Goal: Task Accomplishment & Management: Use online tool/utility

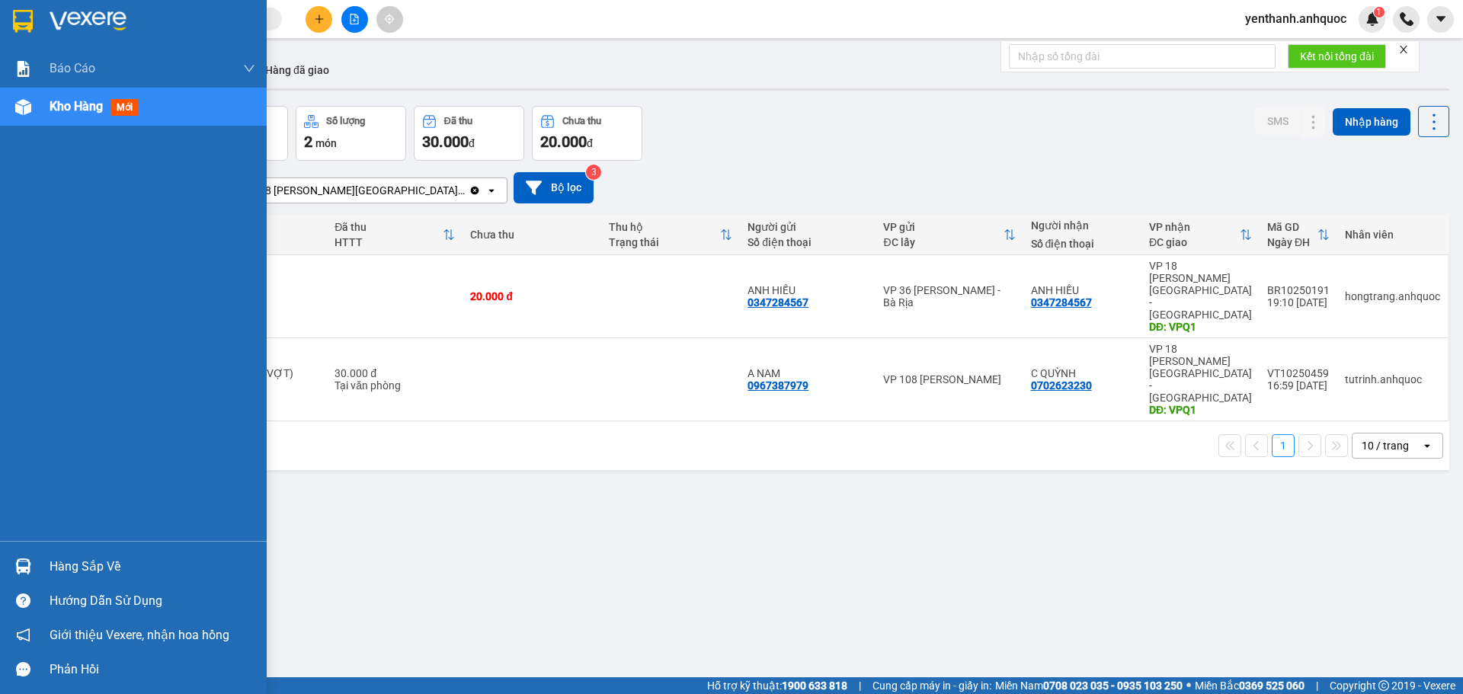
click at [37, 115] on div "Kho hàng mới" at bounding box center [133, 107] width 267 height 38
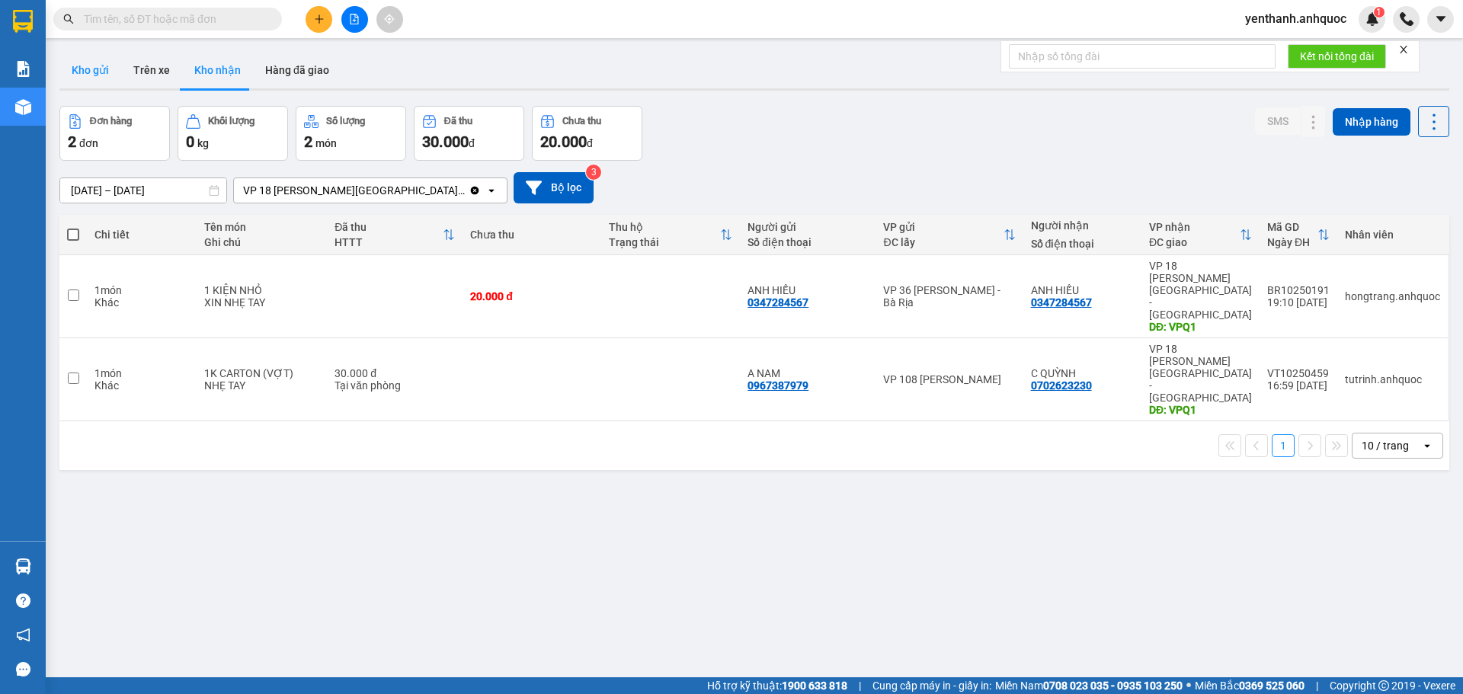
click at [69, 69] on button "Kho gửi" at bounding box center [90, 70] width 62 height 37
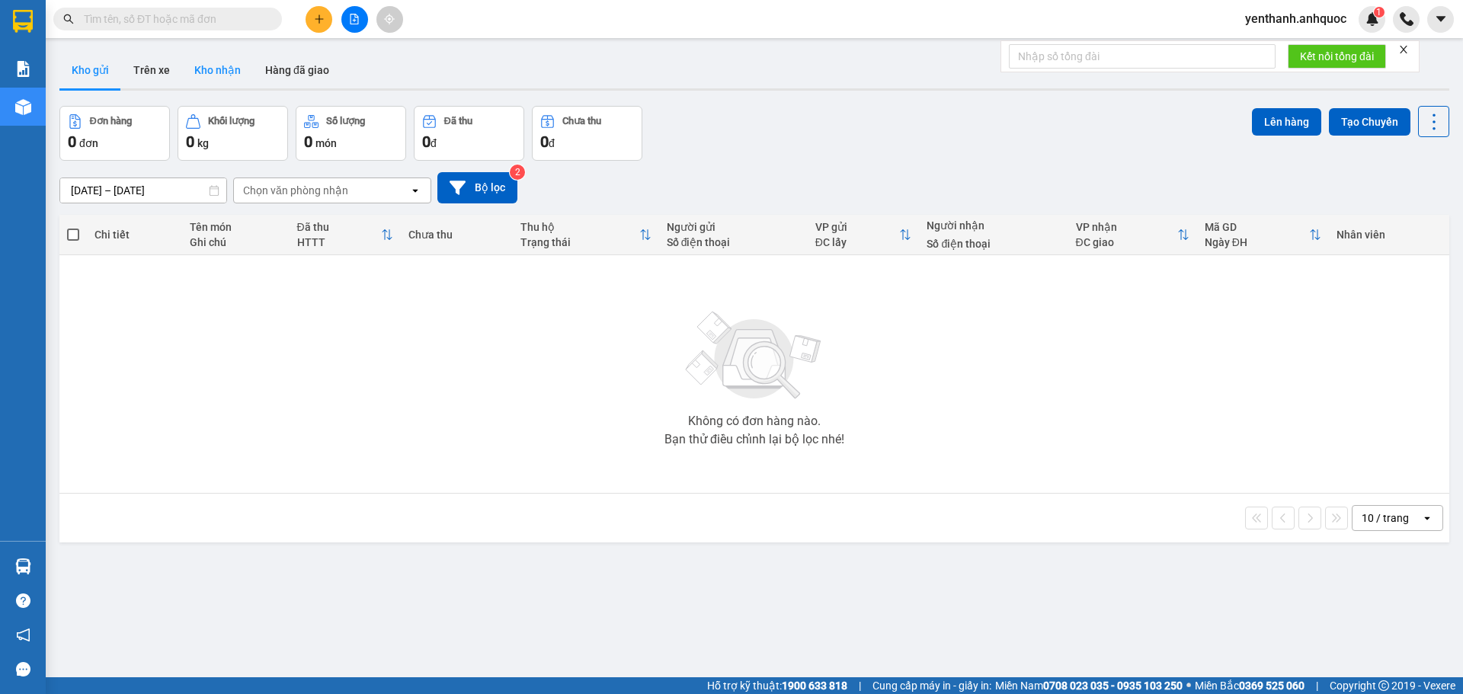
click at [215, 71] on button "Kho nhận" at bounding box center [217, 70] width 71 height 37
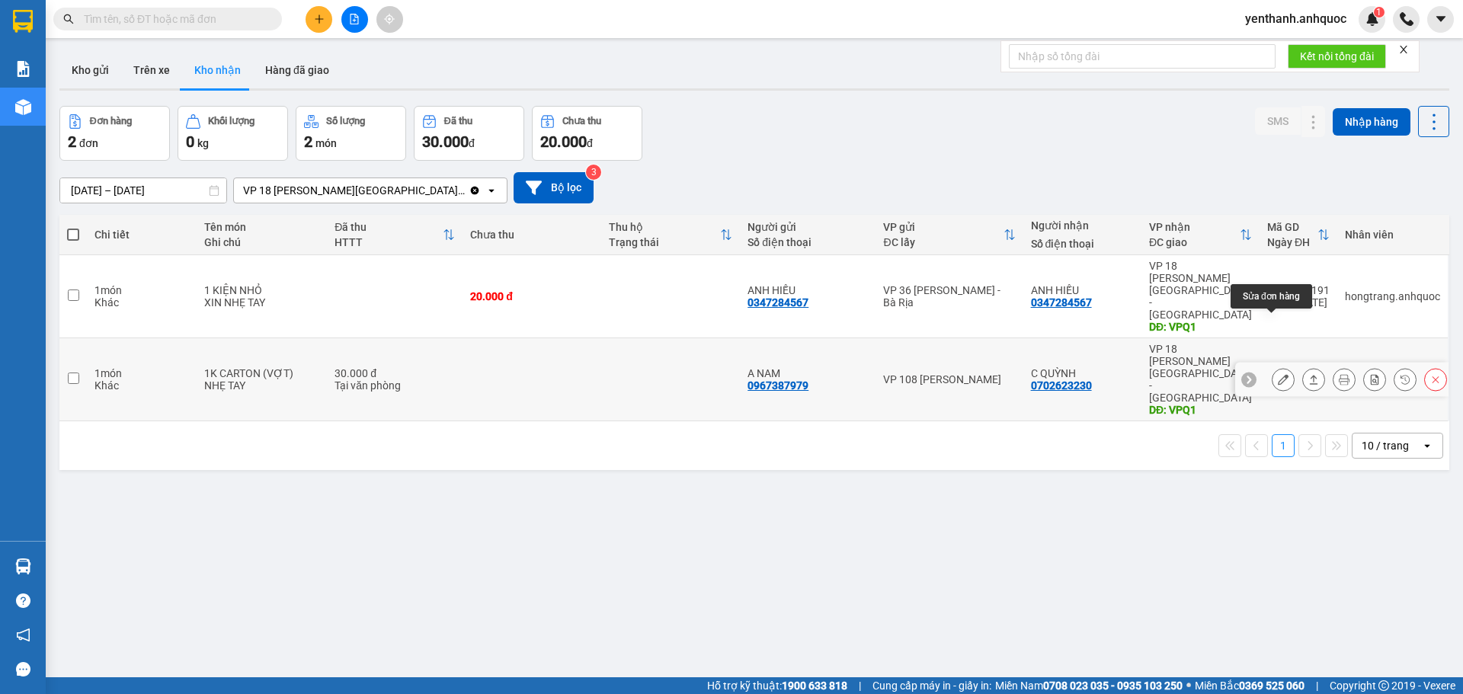
click at [1272, 366] on button at bounding box center [1282, 379] width 21 height 27
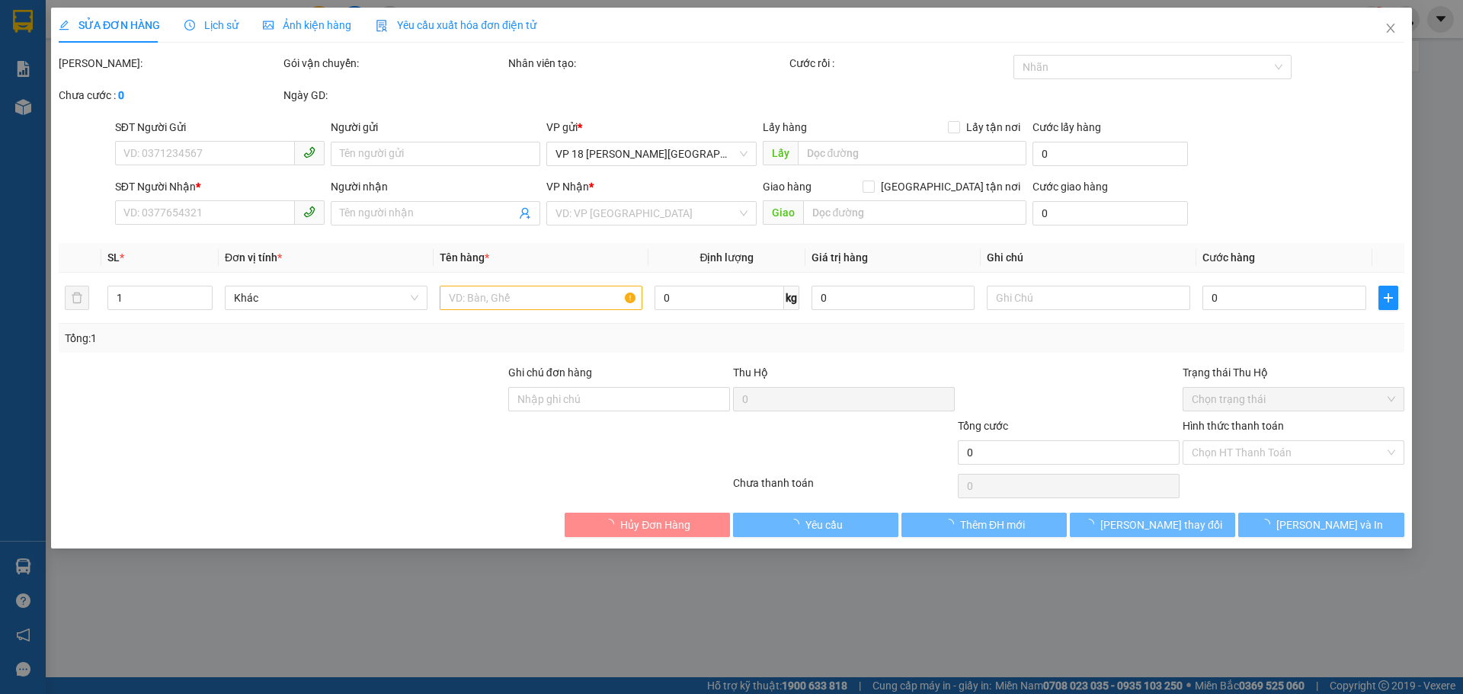
type input "0967387979"
type input "A NAM"
type input "0702623230"
type input "C QUỲNH"
type input "VPQ1"
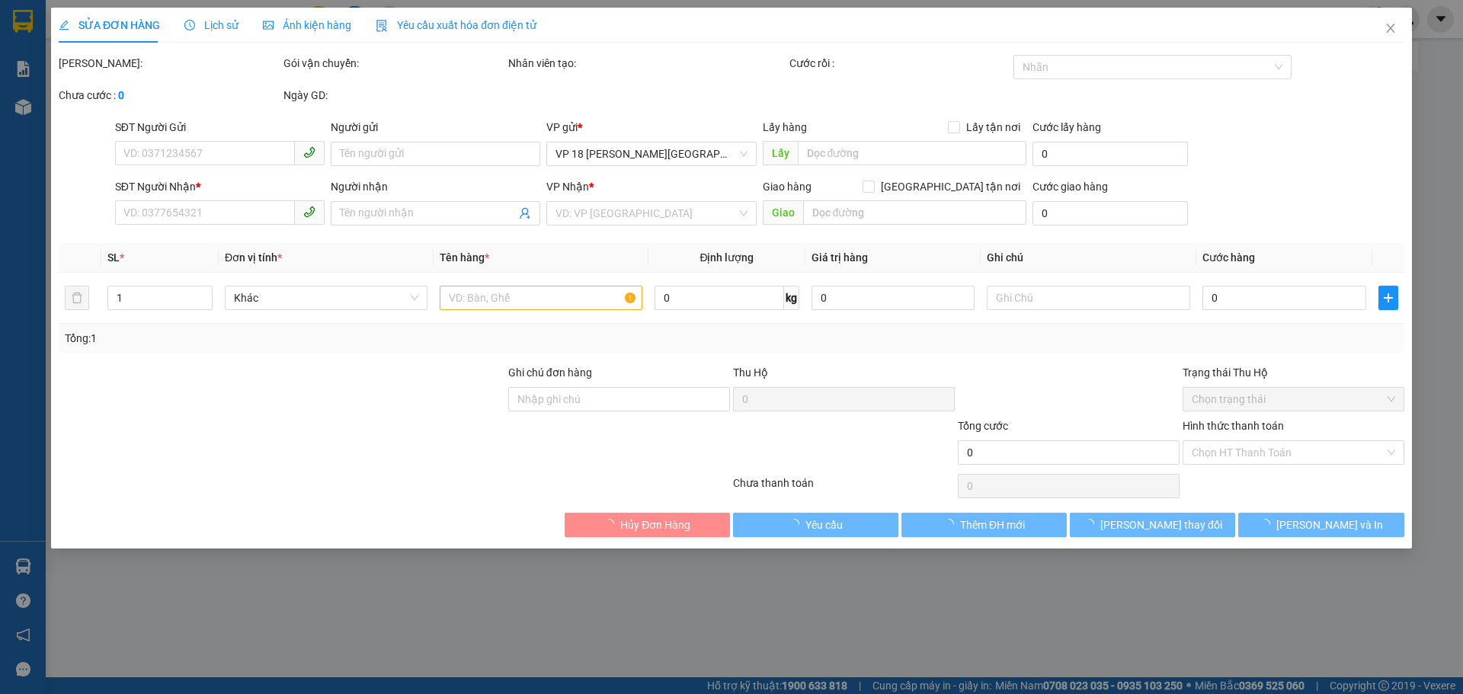
type input "30.000"
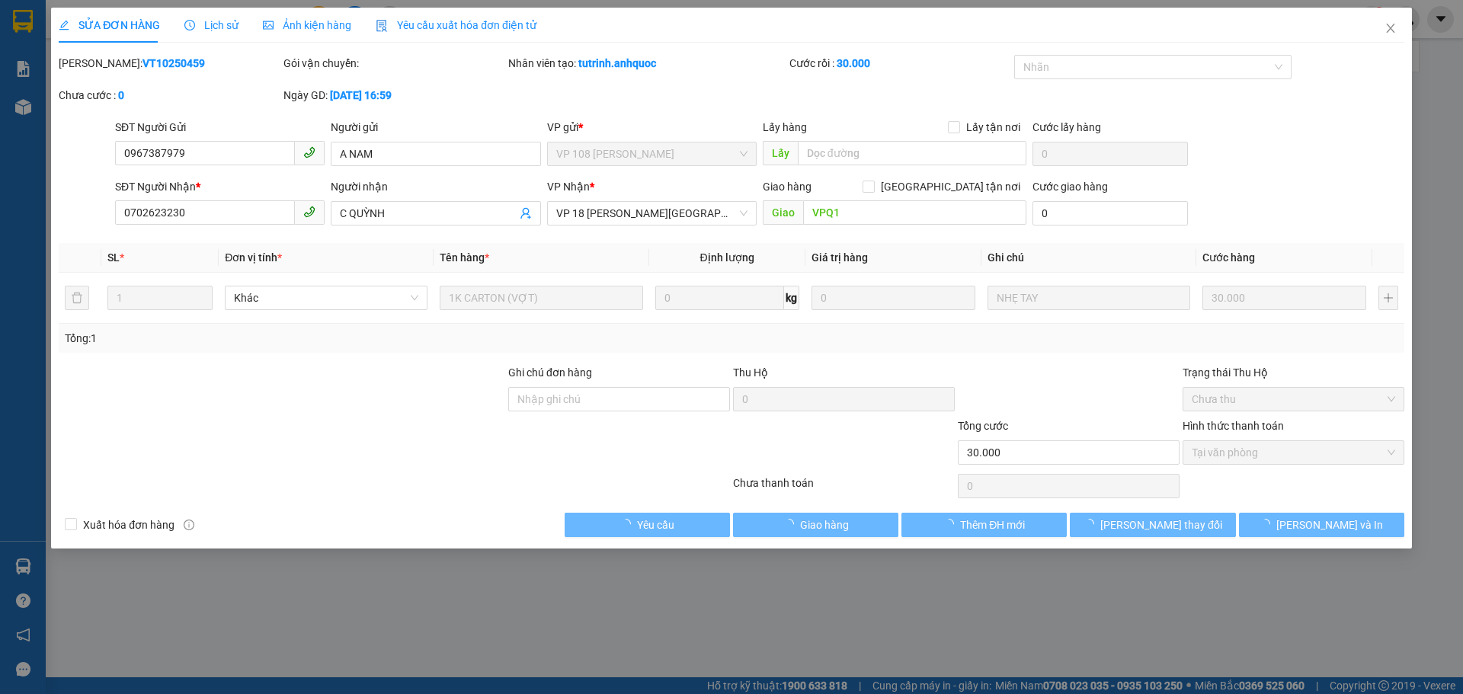
click at [809, 538] on div "SỬA ĐƠN HÀNG Lịch sử Ảnh kiện hàng Yêu cầu xuất hóa đơn điện tử Total Paid Fee …" at bounding box center [731, 278] width 1361 height 541
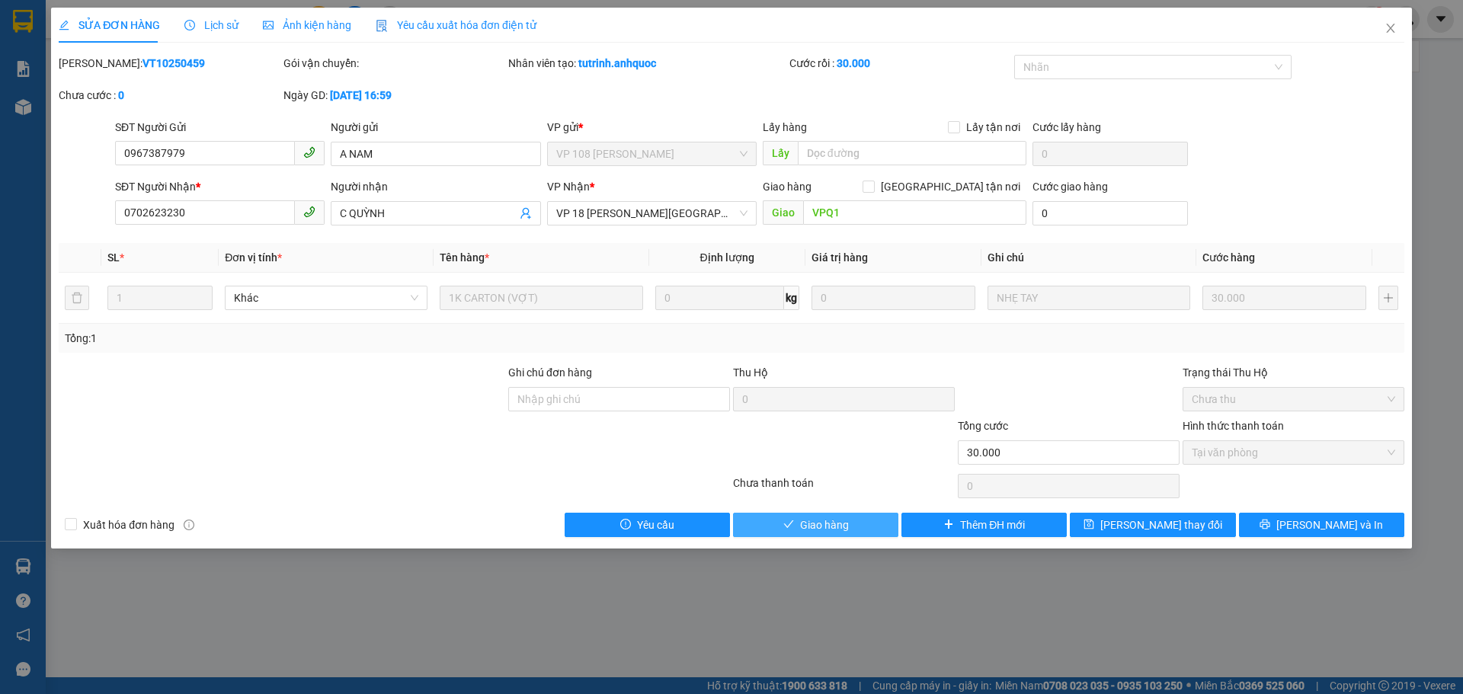
click at [813, 535] on button "Giao hàng" at bounding box center [815, 525] width 165 height 24
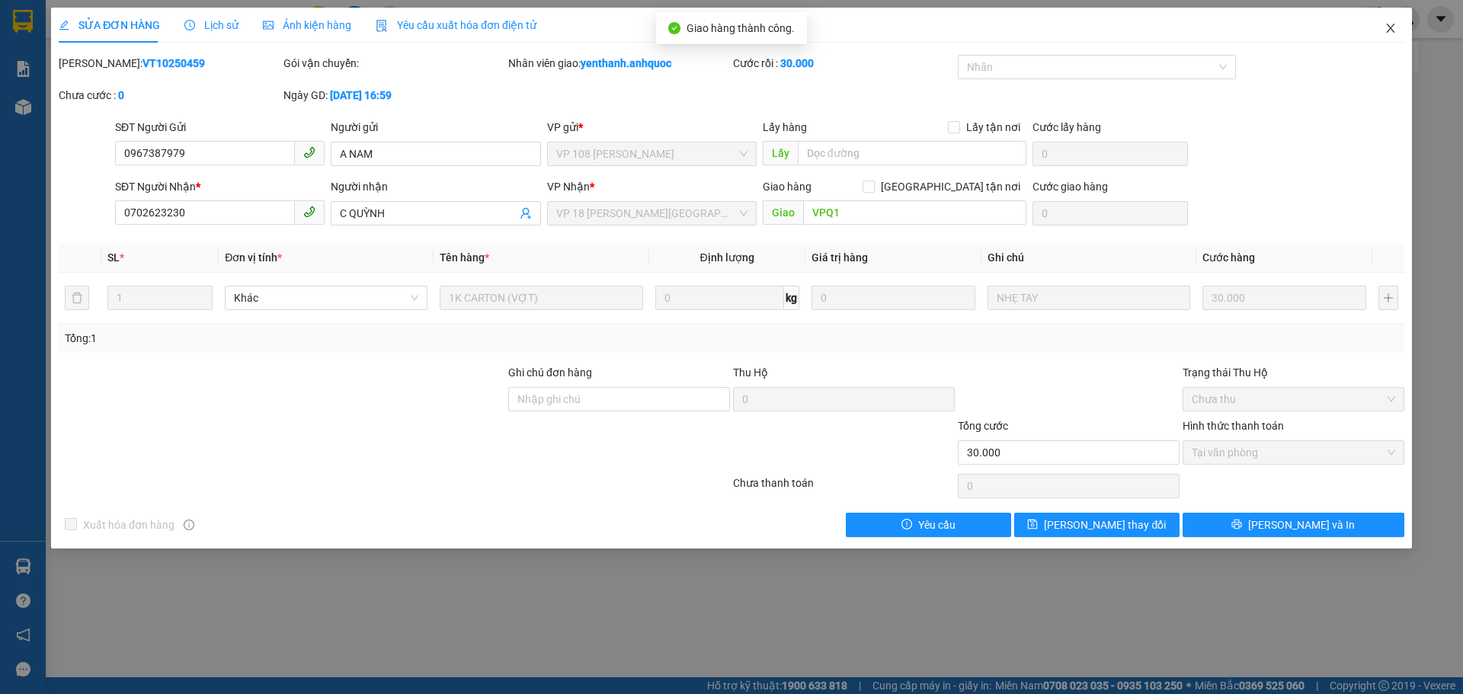
click at [1384, 34] on icon "close" at bounding box center [1390, 28] width 12 height 12
